Goal: Check status

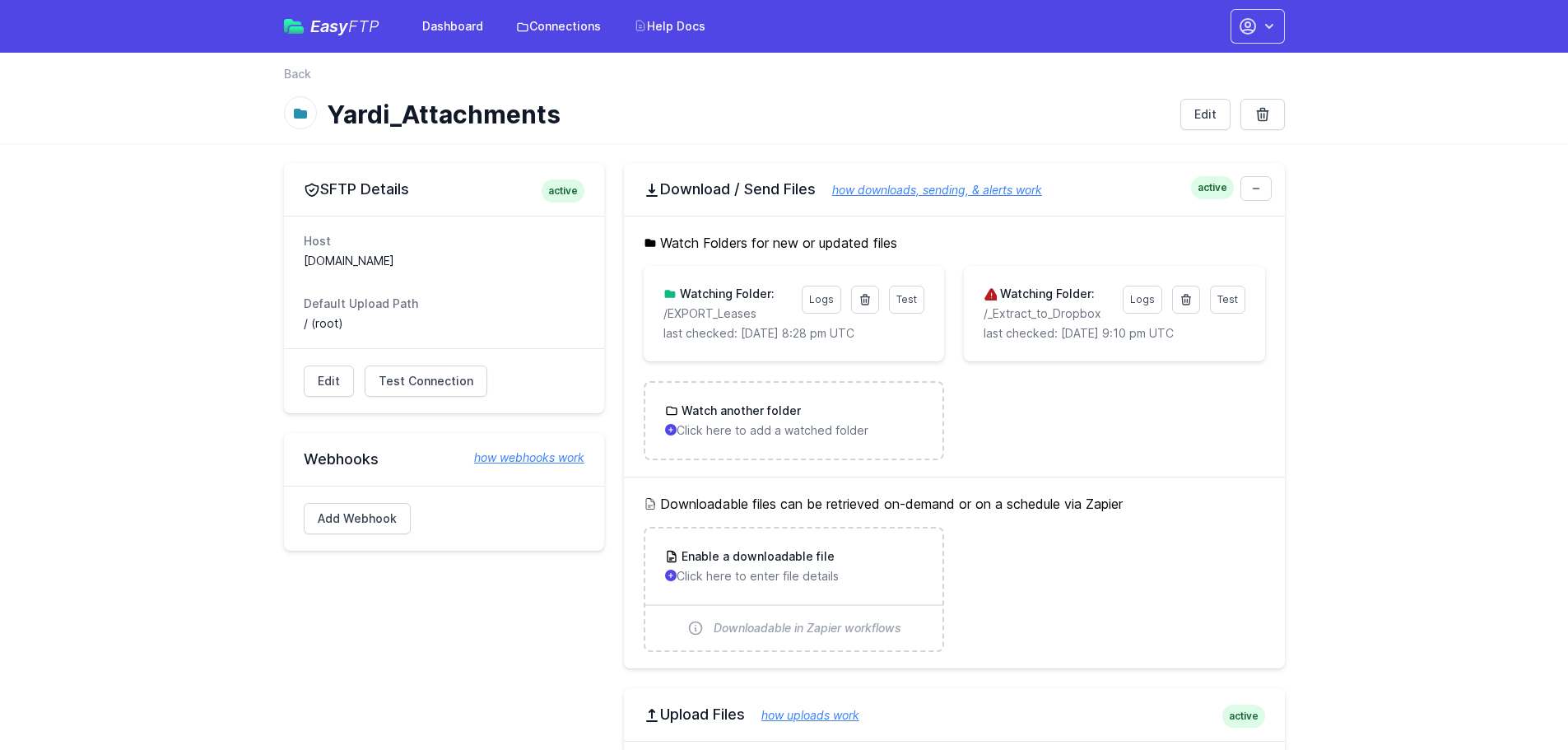
scroll to position [678, 0]
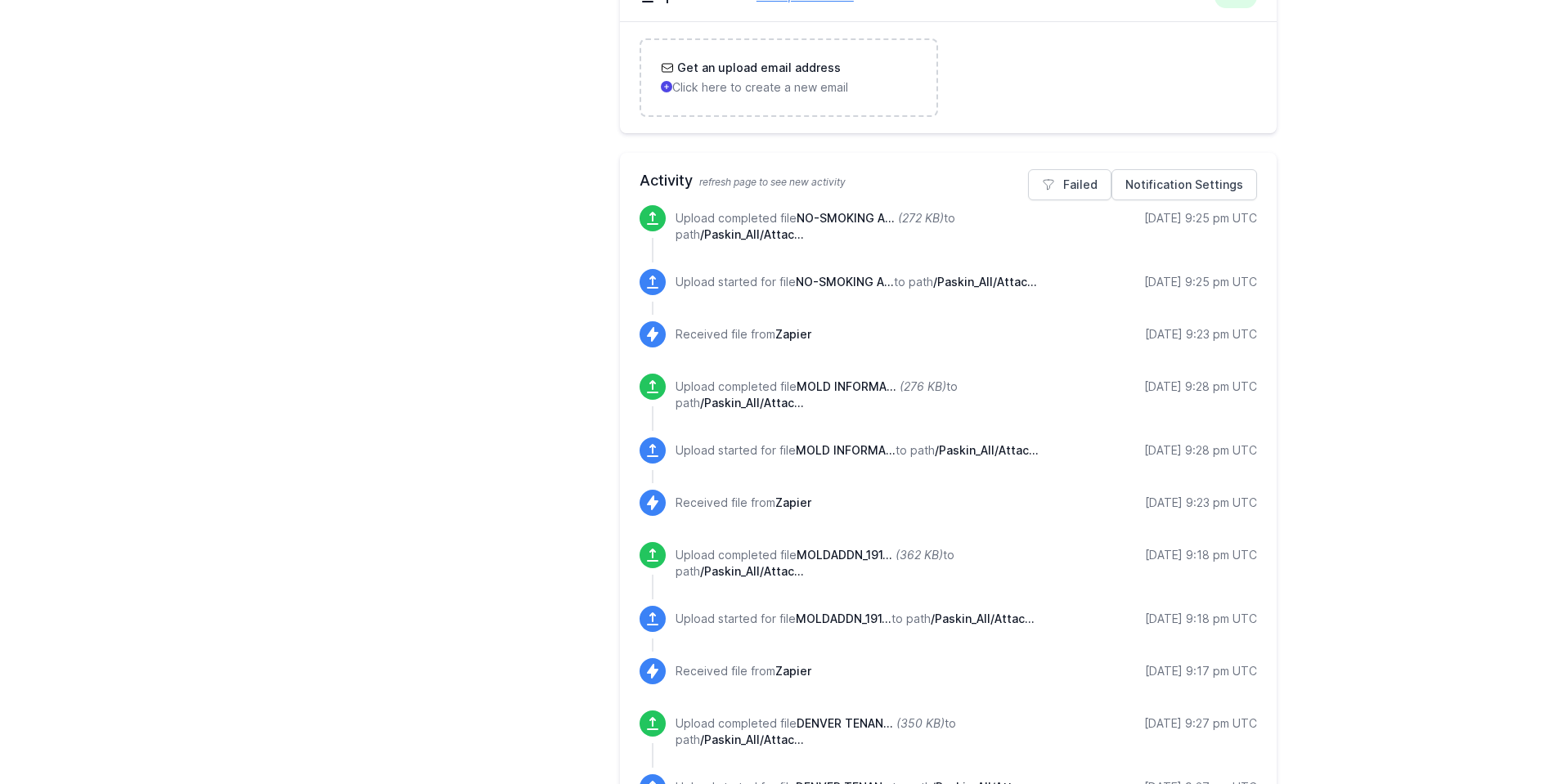
scroll to position [755, 0]
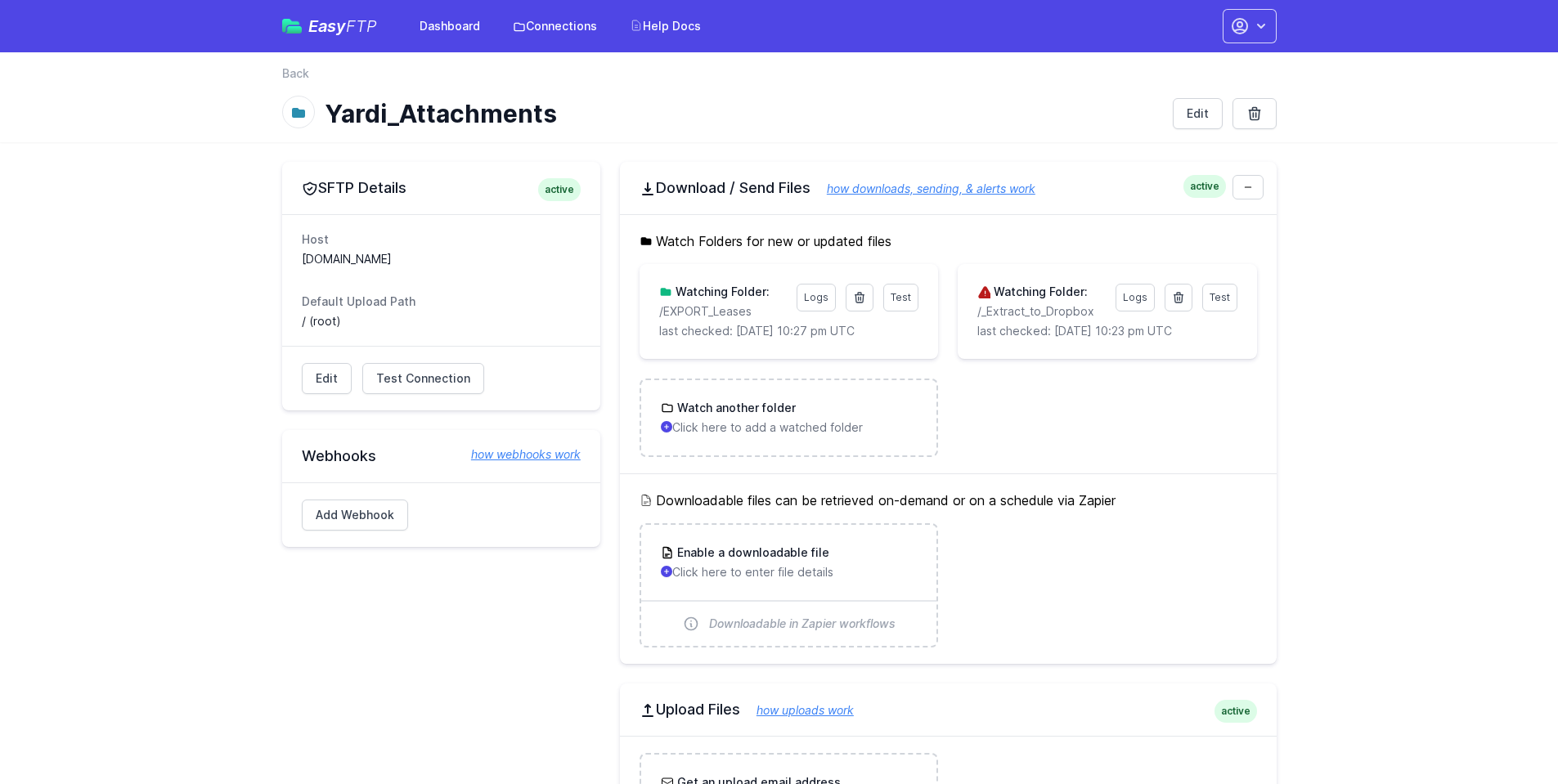
scroll to position [755, 0]
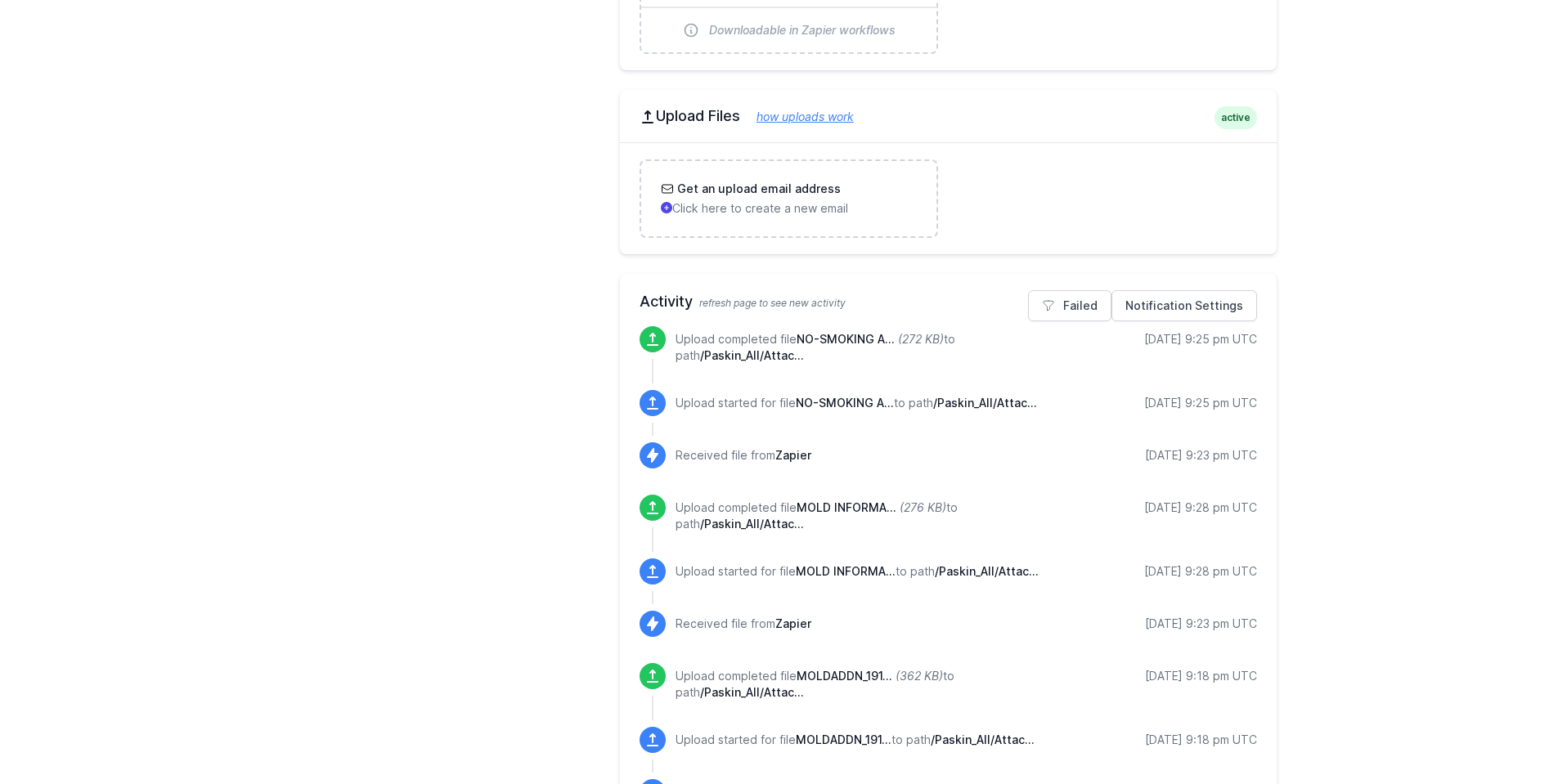
scroll to position [592, 0]
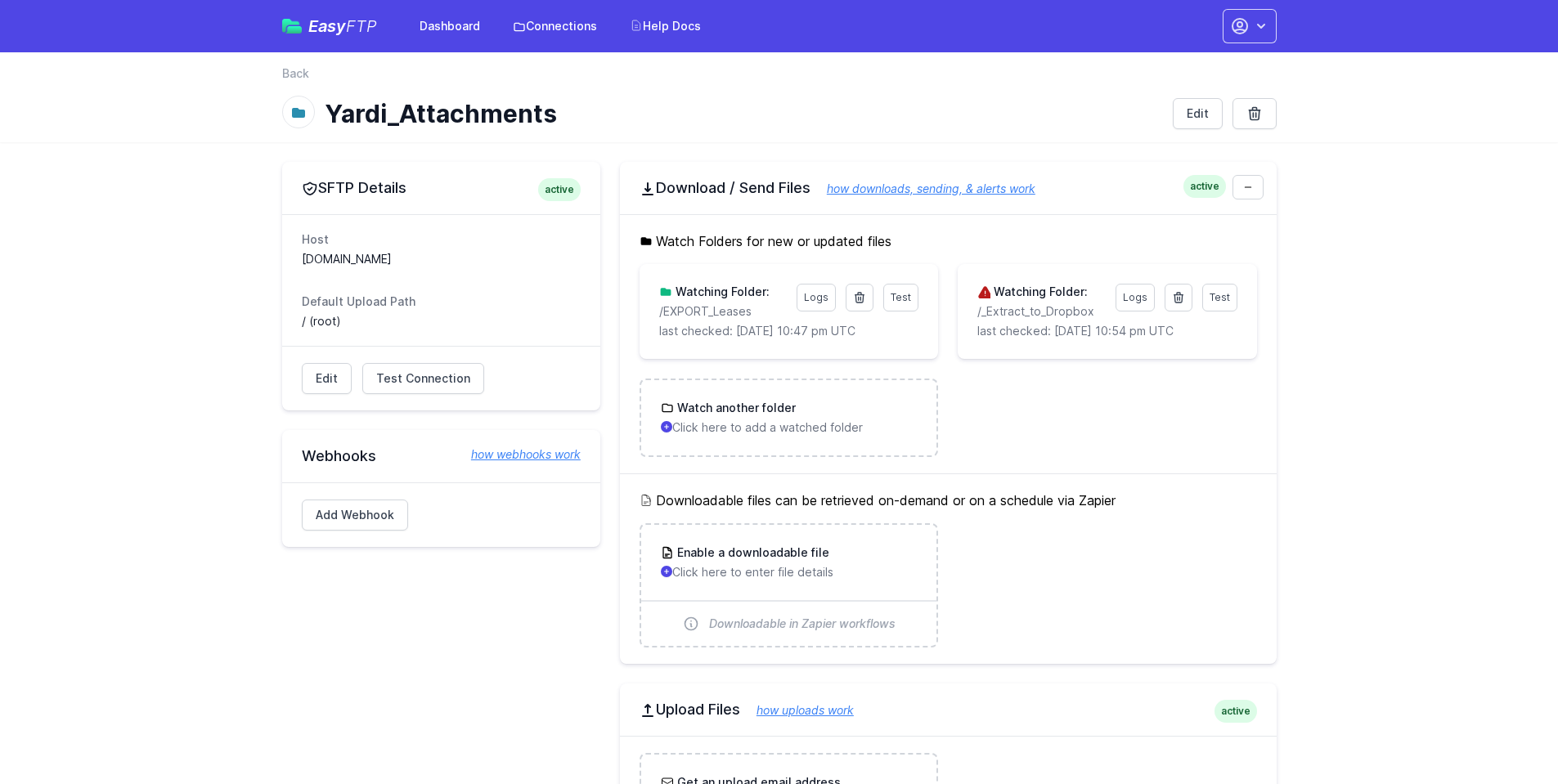
scroll to position [592, 0]
